Goal: Task Accomplishment & Management: Use online tool/utility

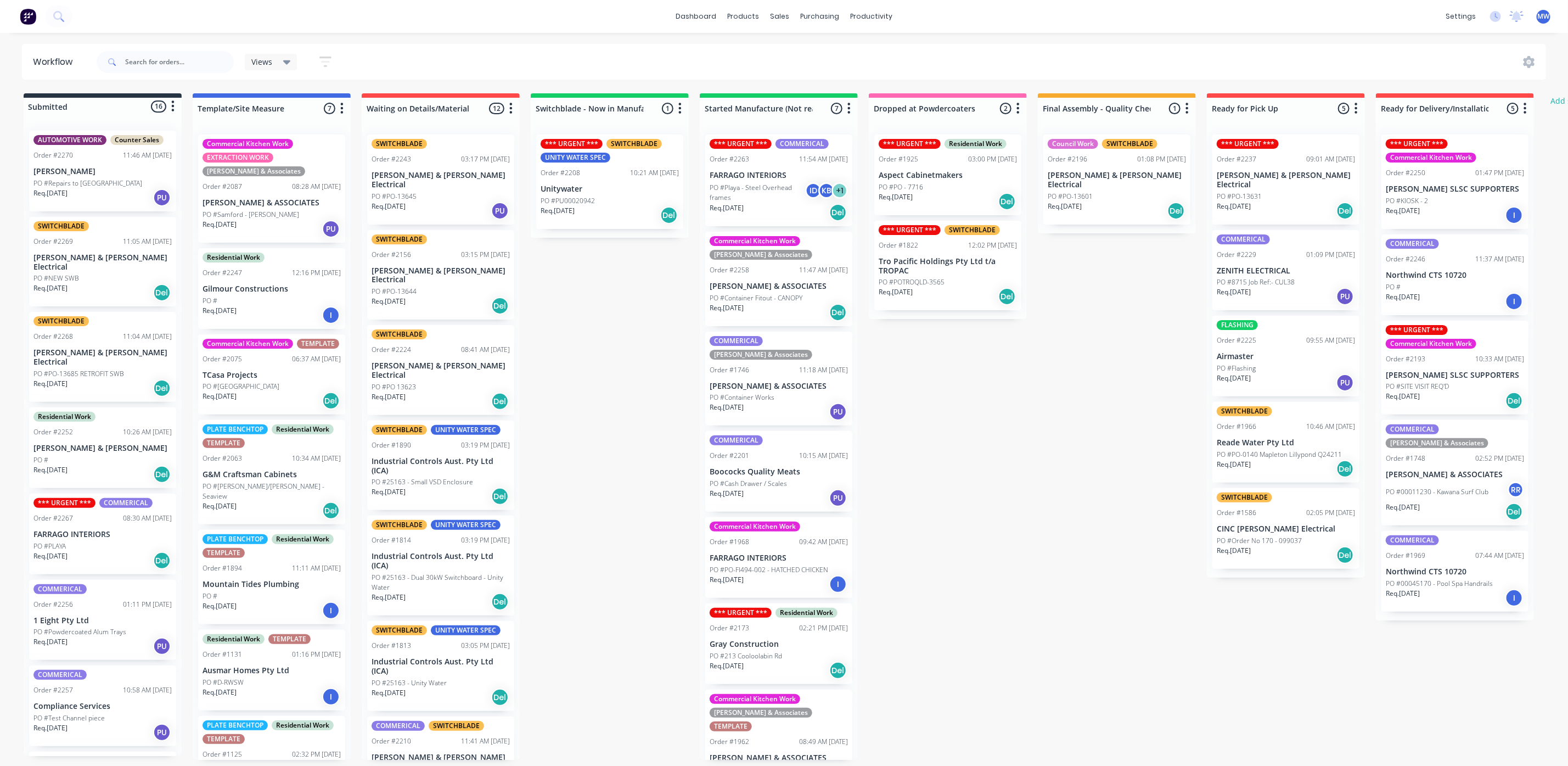
click at [593, 330] on div "Submitted 16 Status colour #273444 hex #273444 Save Cancel Summaries Total orde…" at bounding box center [907, 427] width 1831 height 667
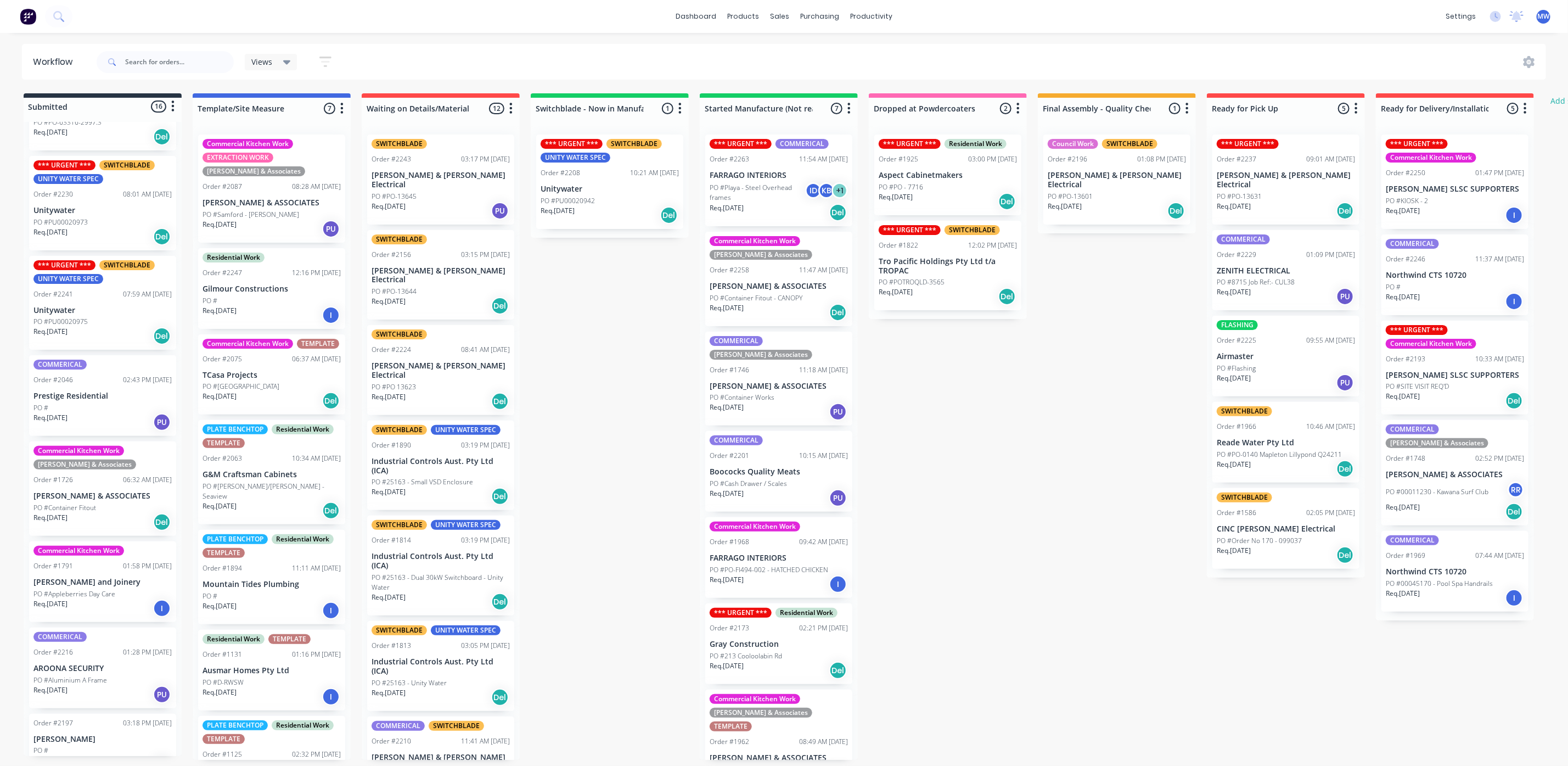
scroll to position [7, 0]
click at [593, 319] on div "Submitted 16 Status colour #273444 hex #273444 Save Cancel Summaries Total orde…" at bounding box center [907, 427] width 1831 height 667
click at [589, 336] on div "Submitted 16 Status colour #273444 hex #273444 Save Cancel Summaries Total orde…" at bounding box center [907, 427] width 1831 height 667
click at [571, 424] on div "Submitted 16 Status colour #273444 hex #273444 Save Cancel Summaries Total orde…" at bounding box center [907, 427] width 1831 height 667
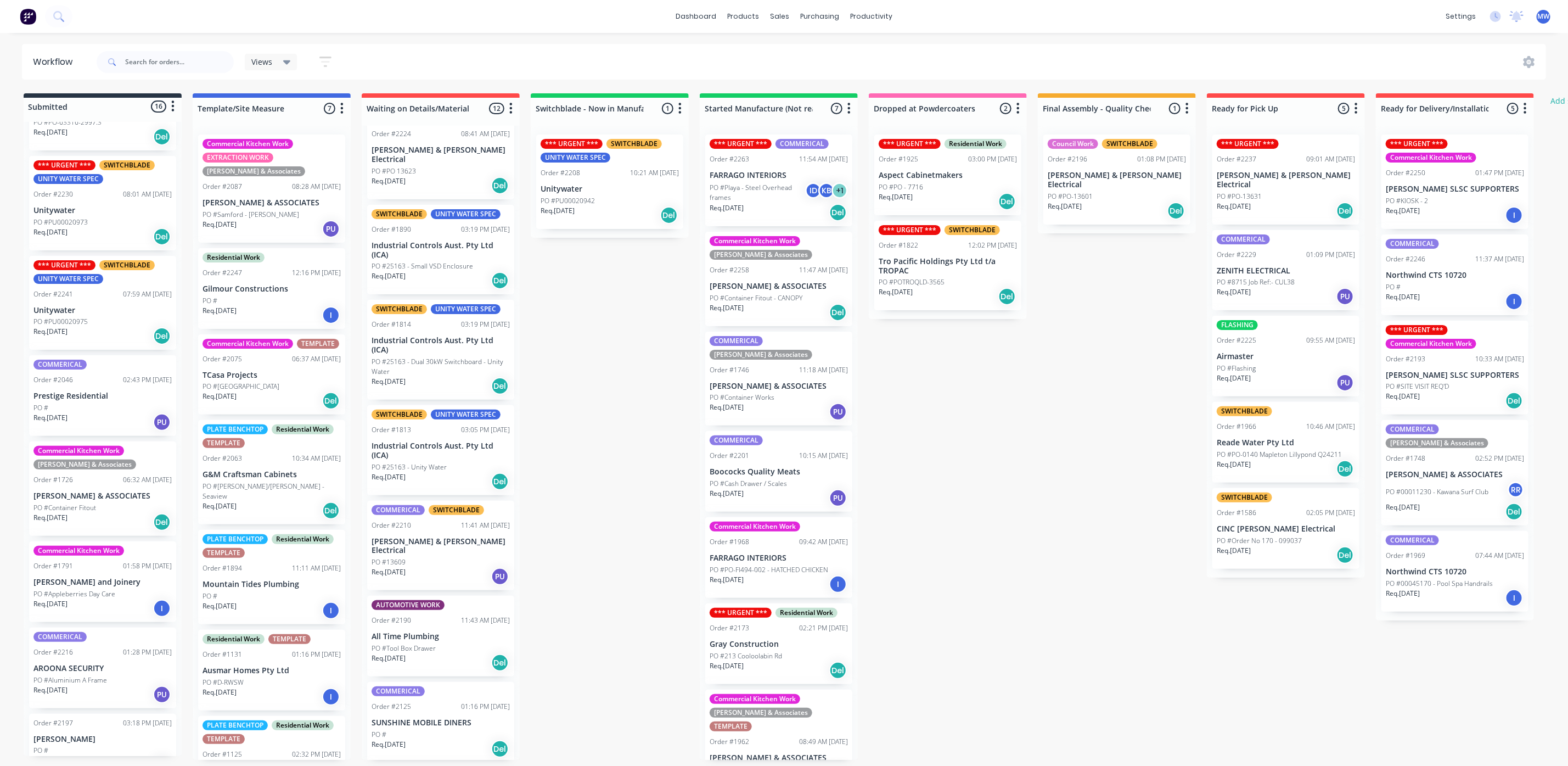
scroll to position [0, 0]
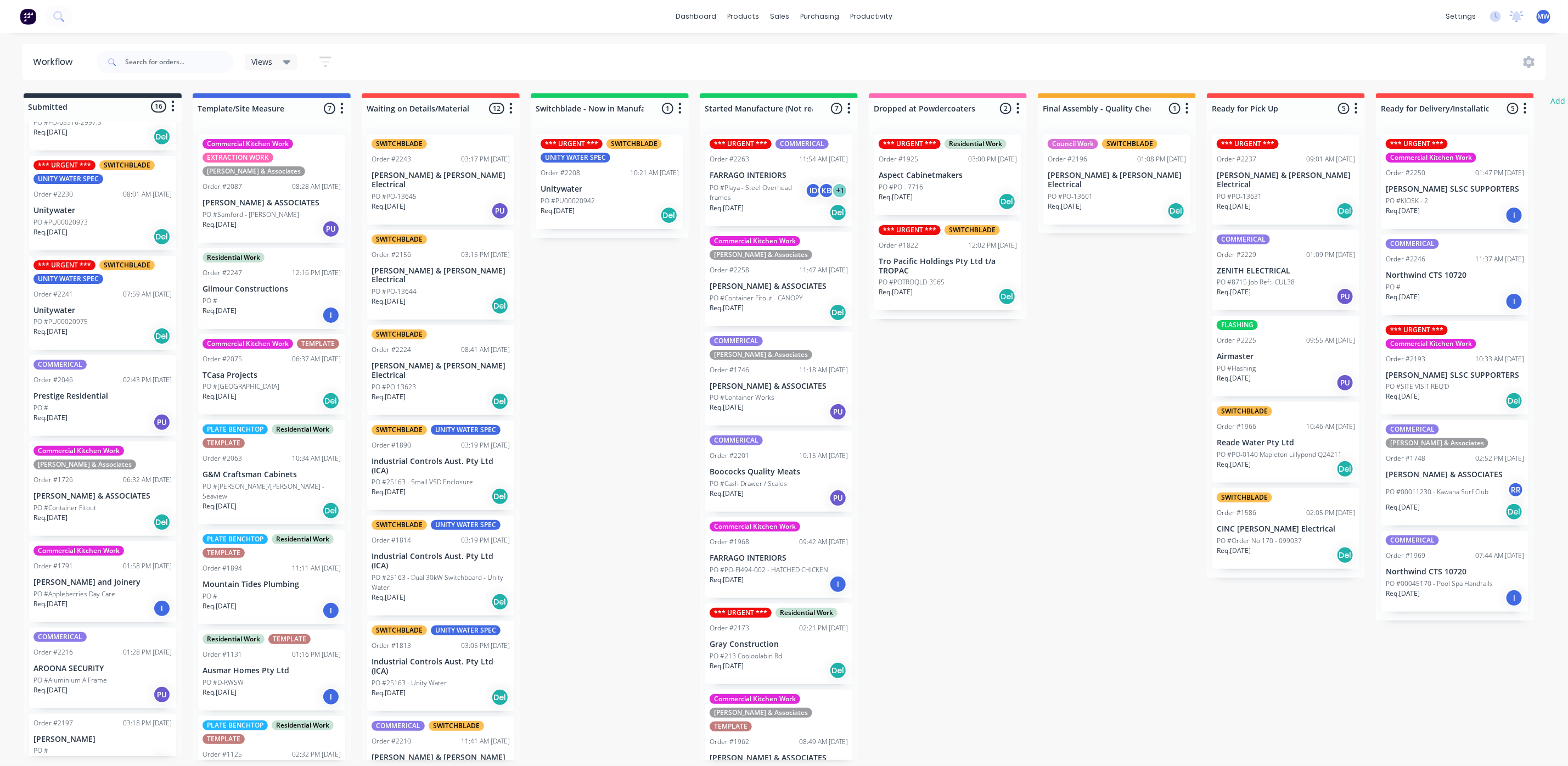
click at [574, 392] on div "Submitted 16 Status colour #273444 hex #273444 Save Cancel Summaries Total orde…" at bounding box center [907, 427] width 1831 height 667
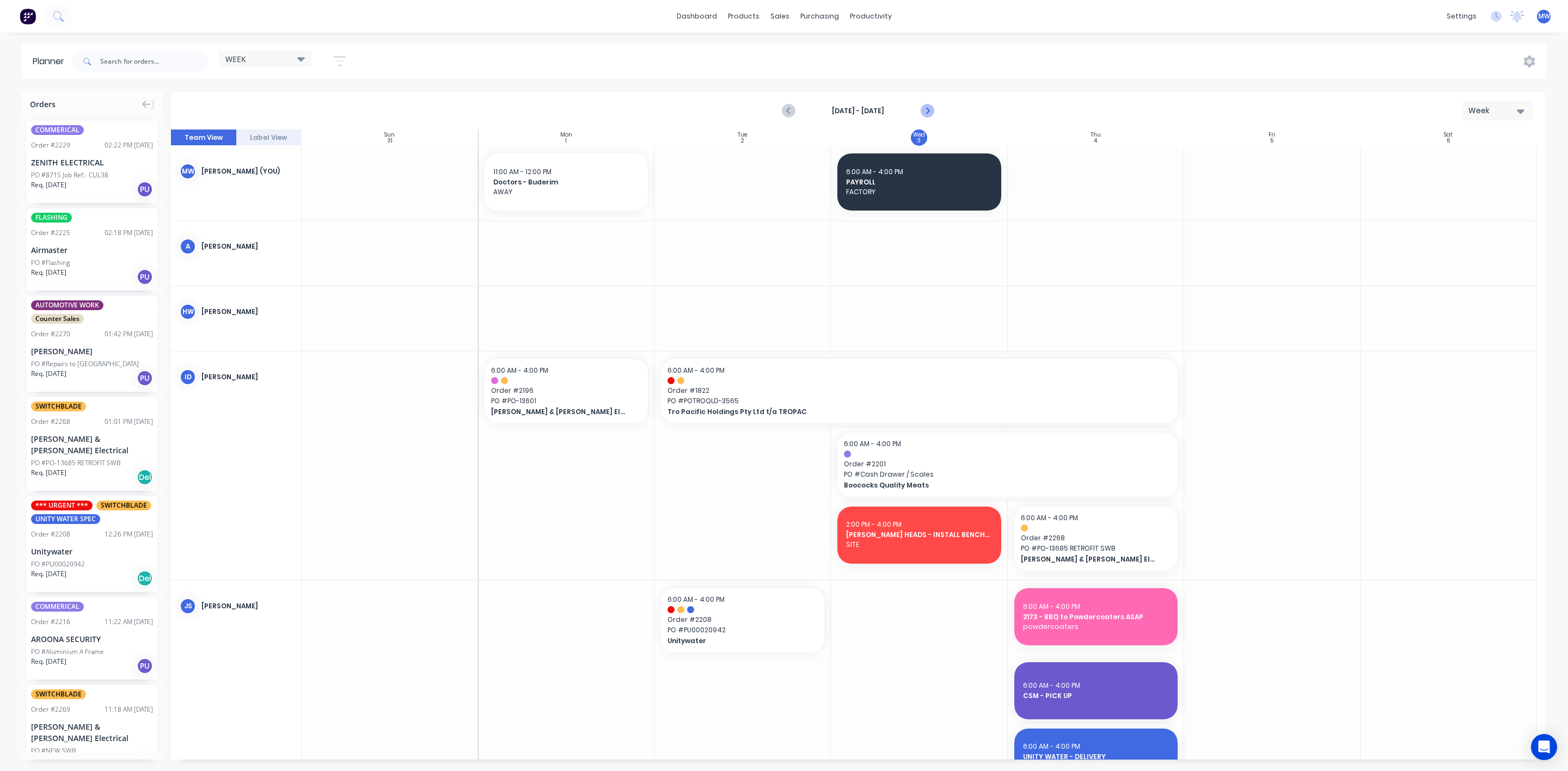
click at [933, 113] on button "Next page" at bounding box center [926, 111] width 22 height 22
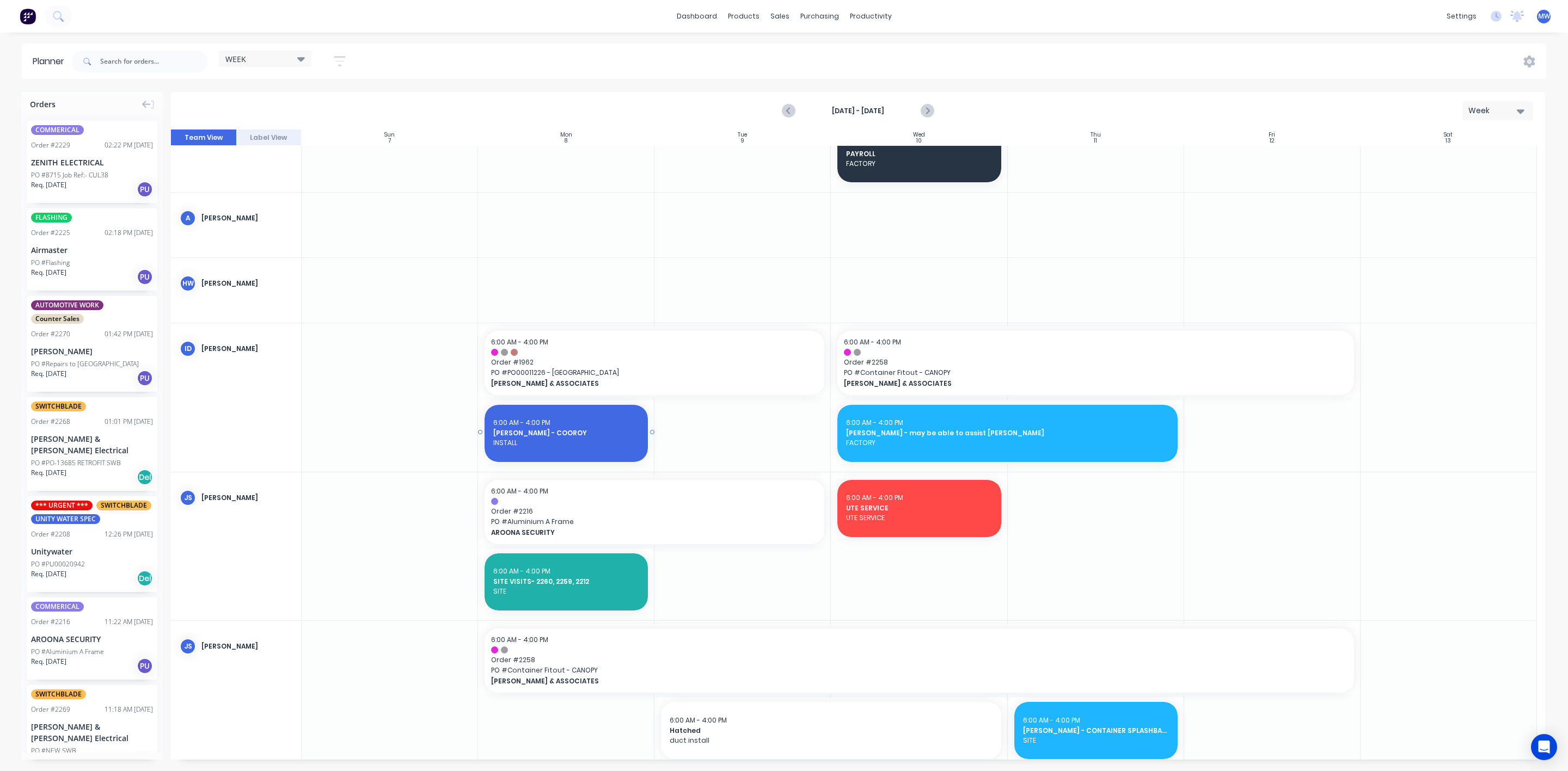
scroll to position [245, 0]
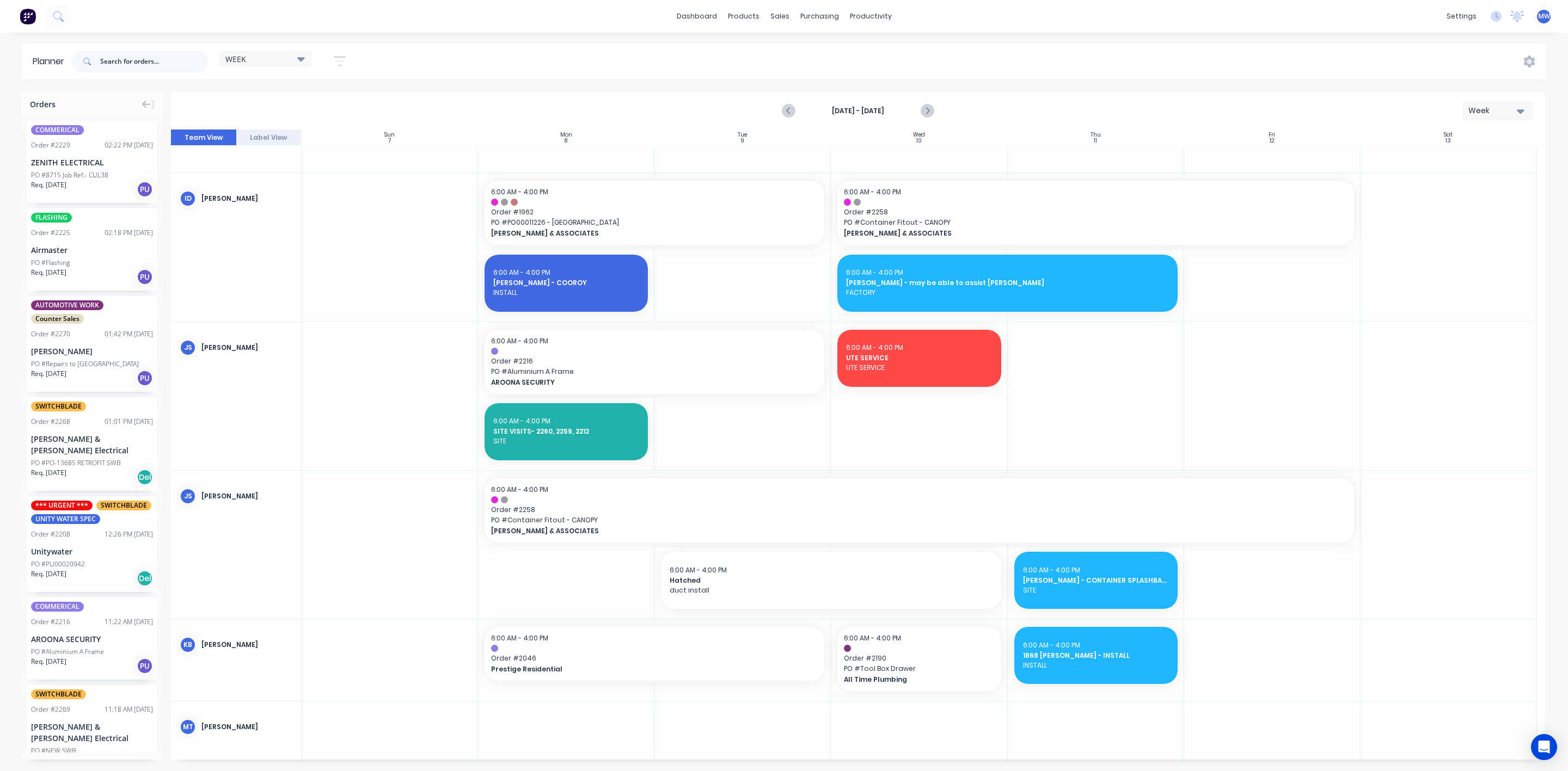
click at [134, 63] on input "text" at bounding box center [154, 61] width 108 height 22
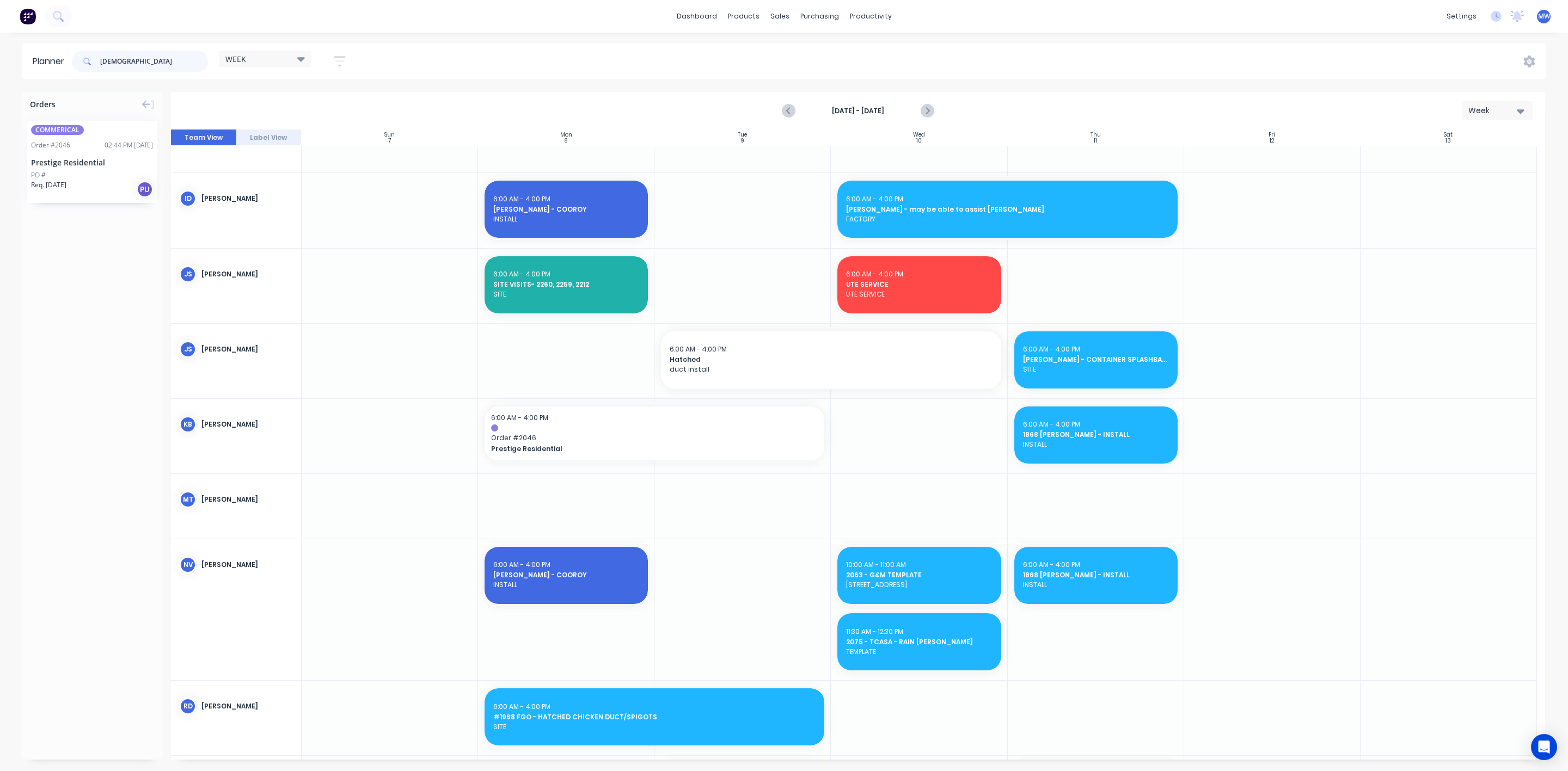
type input "[DEMOGRAPHIC_DATA]"
drag, startPoint x: 67, startPoint y: 166, endPoint x: 597, endPoint y: 295, distance: 545.5
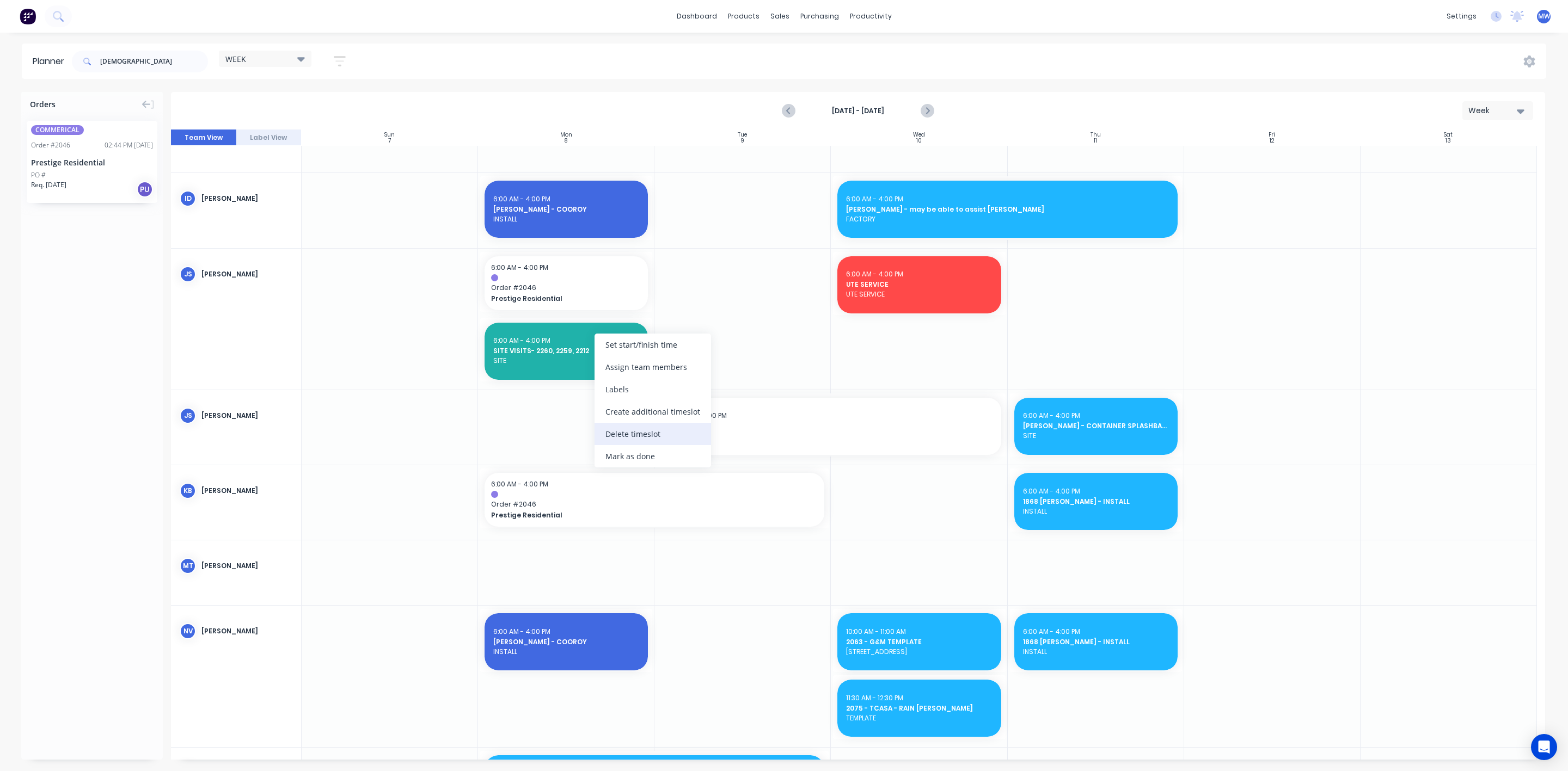
click at [670, 430] on div "Delete timeslot" at bounding box center [653, 434] width 116 height 23
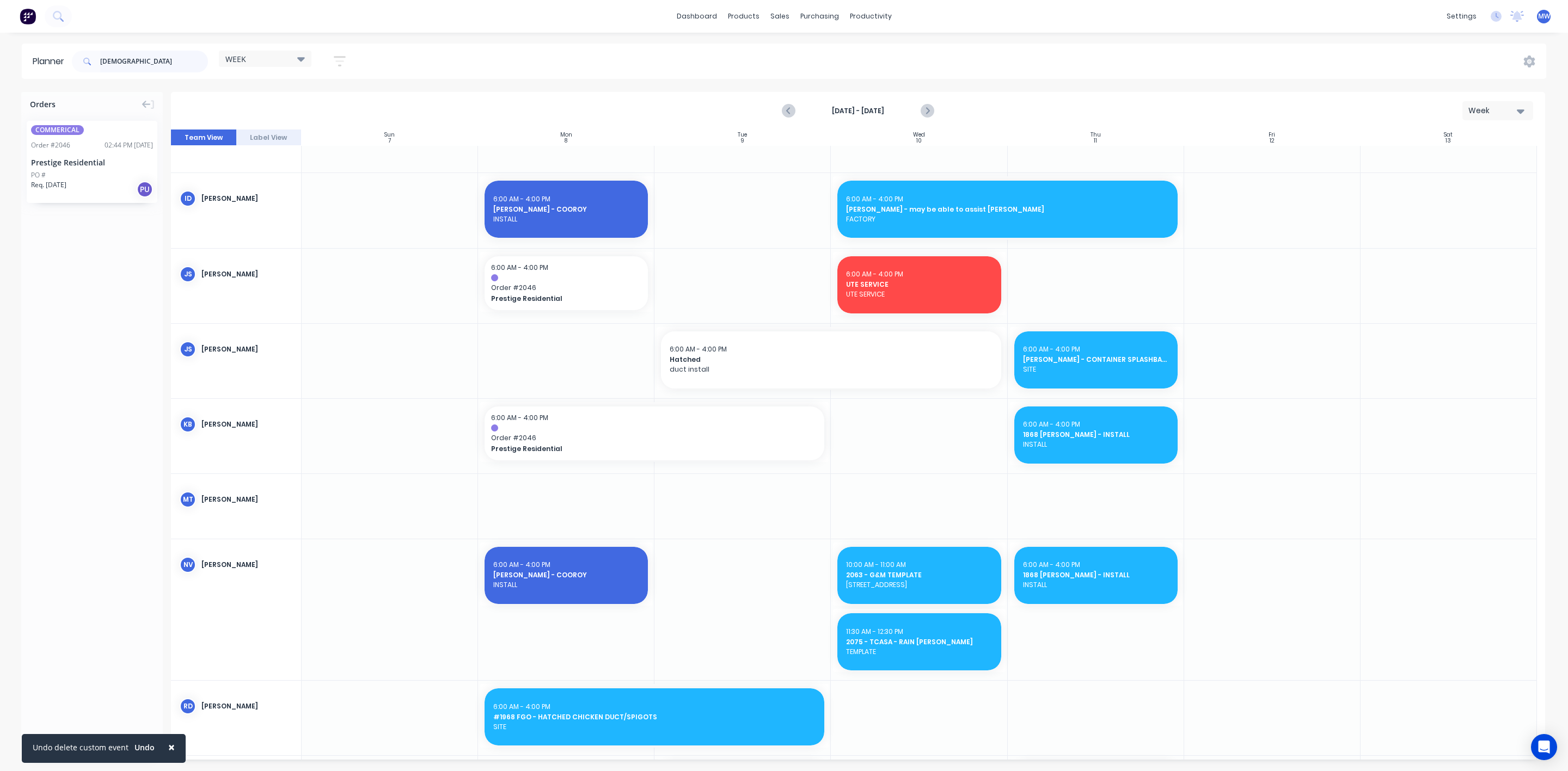
drag, startPoint x: 138, startPoint y: 64, endPoint x: 99, endPoint y: 65, distance: 39.0
click at [99, 65] on div "[DEMOGRAPHIC_DATA]" at bounding box center [140, 61] width 136 height 22
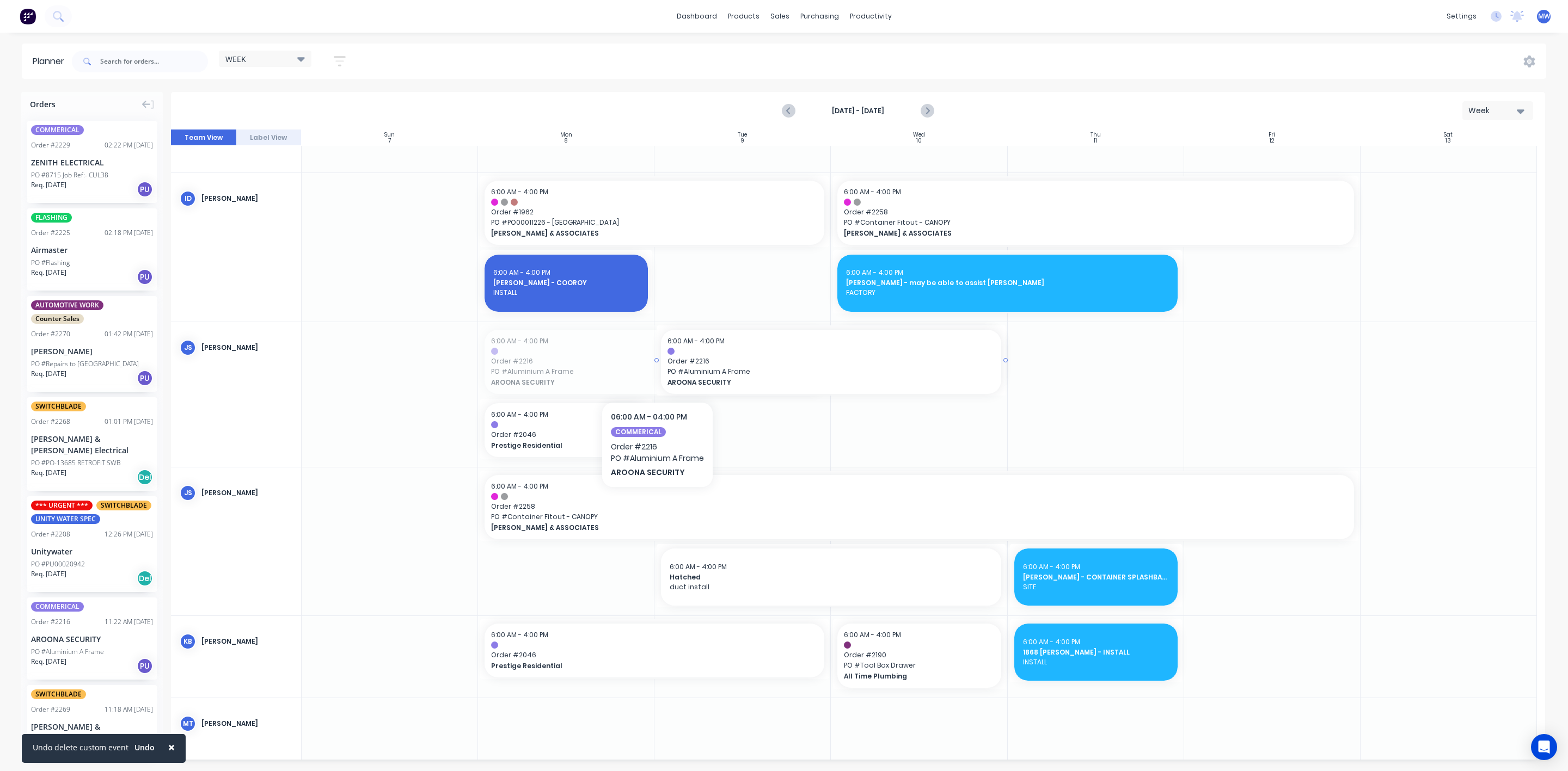
drag, startPoint x: 626, startPoint y: 366, endPoint x: 761, endPoint y: 369, distance: 135.0
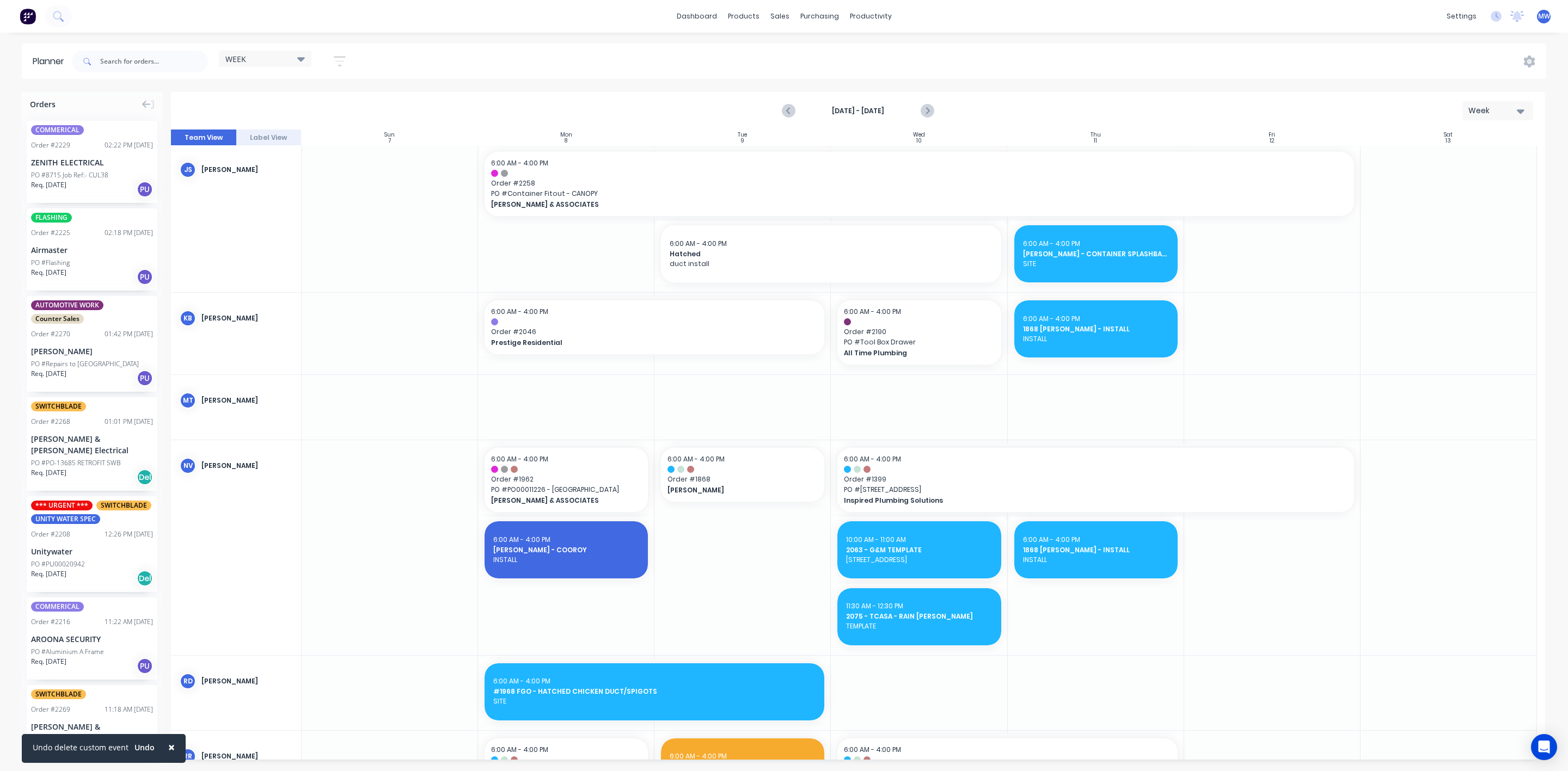
scroll to position [898, 0]
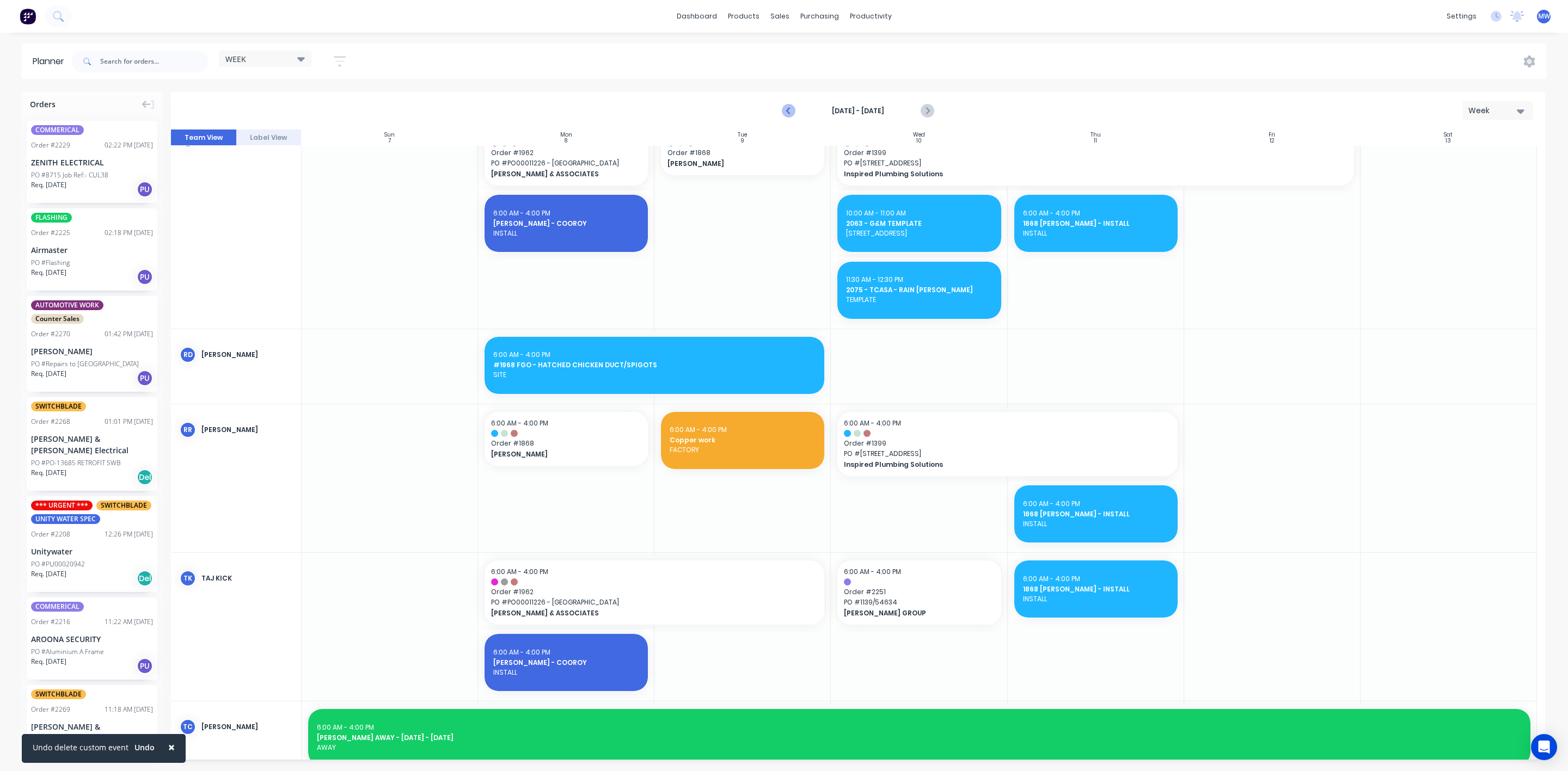
click at [791, 108] on icon "Previous page" at bounding box center [788, 111] width 13 height 13
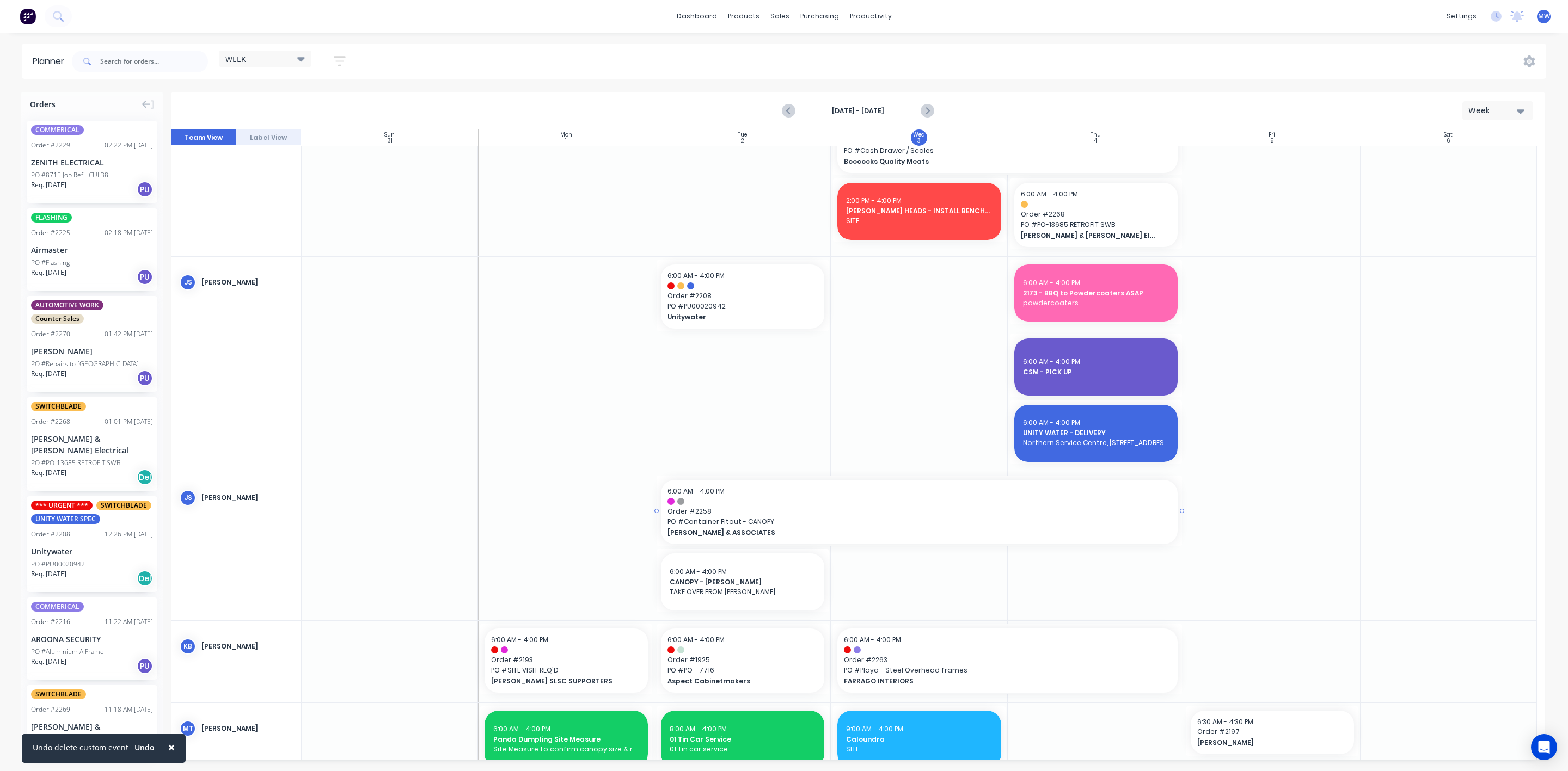
scroll to position [653, 0]
